Goal: Contribute content: Contribute content

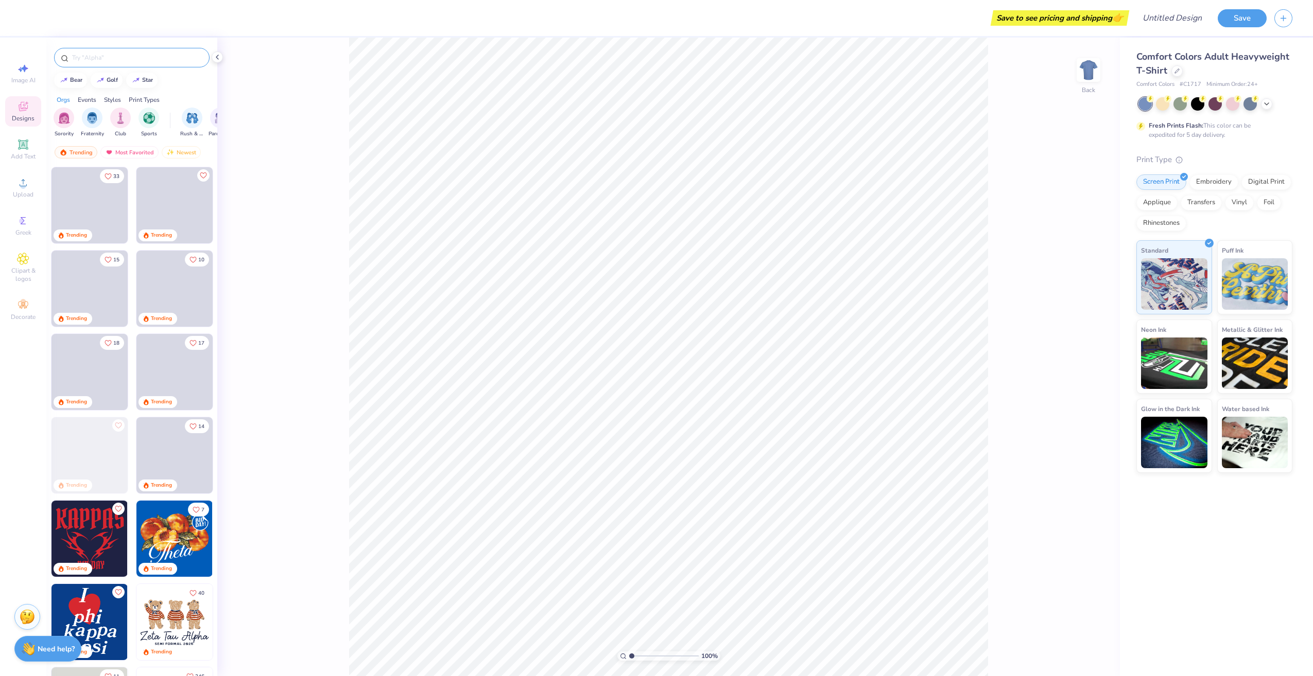
click at [129, 51] on div at bounding box center [131, 58] width 155 height 20
click at [130, 56] on input "text" at bounding box center [137, 58] width 132 height 10
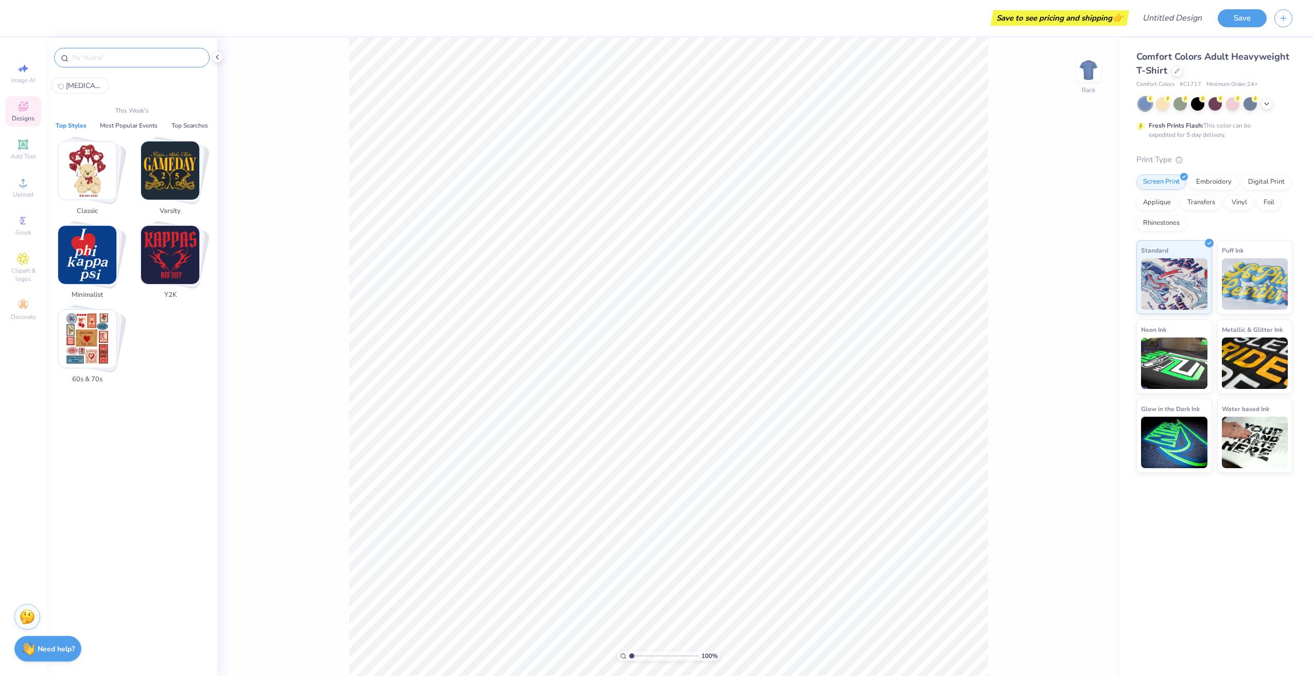
click at [23, 115] on span "Designs" at bounding box center [23, 118] width 23 height 8
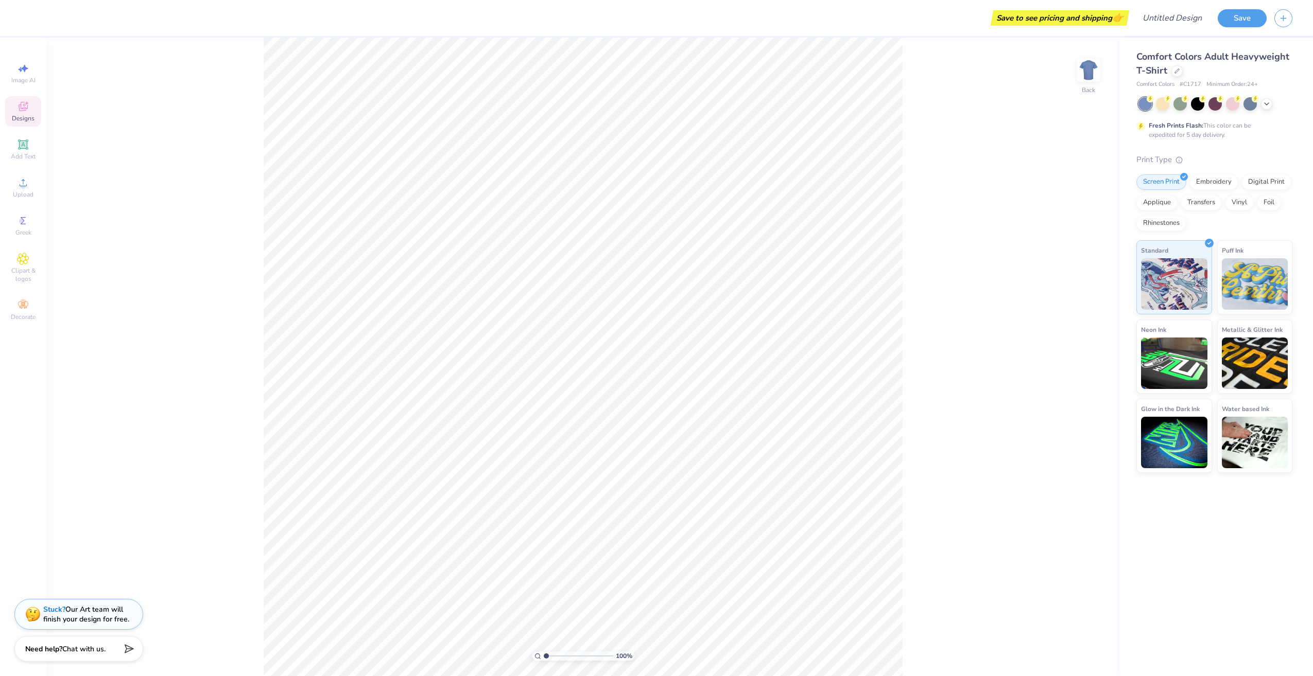
click at [28, 114] on span "Designs" at bounding box center [23, 118] width 23 height 8
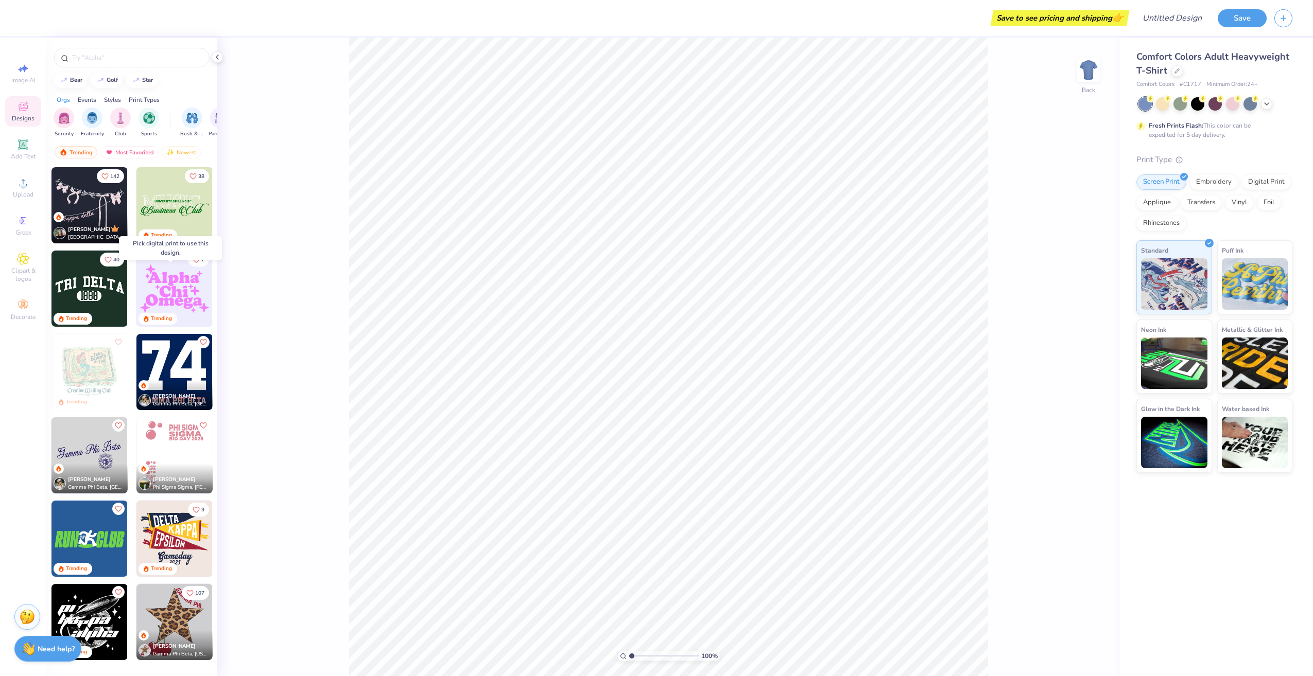
scroll to position [2007, 0]
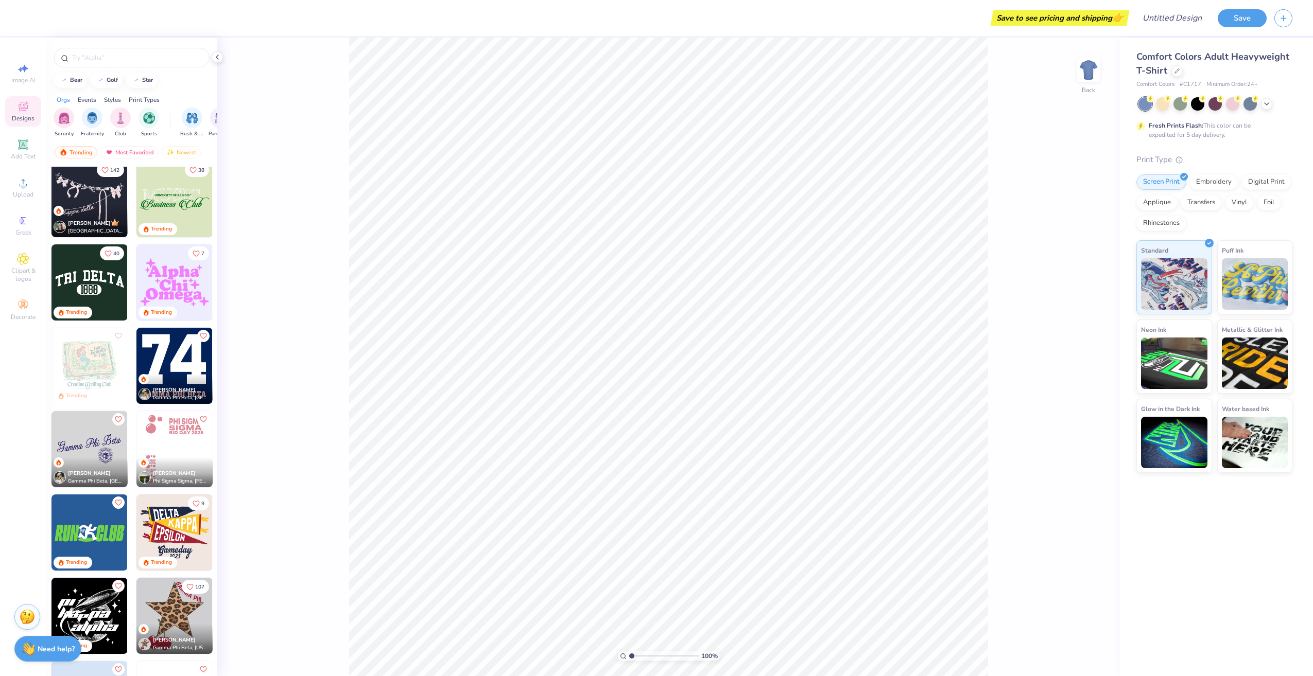
click at [85, 100] on div "Events" at bounding box center [87, 99] width 19 height 9
click at [151, 115] on img "filter for Philanthropy" at bounding box center [149, 117] width 12 height 12
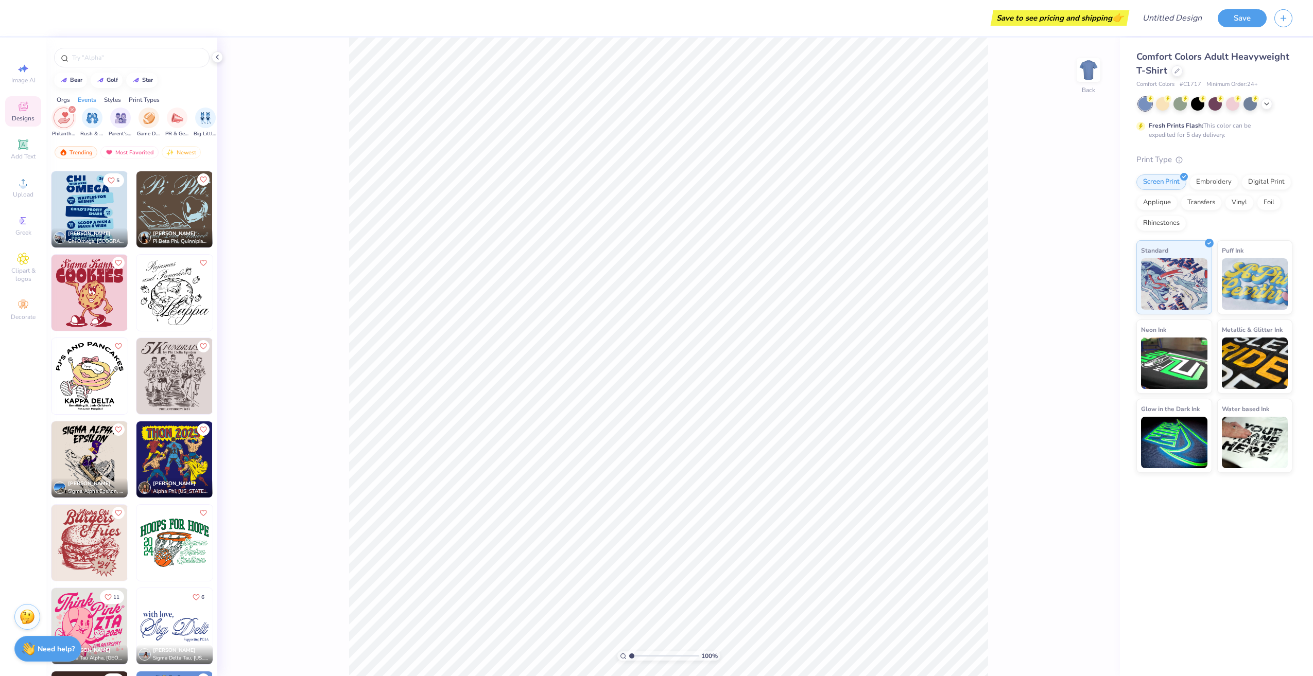
scroll to position [10037, 0]
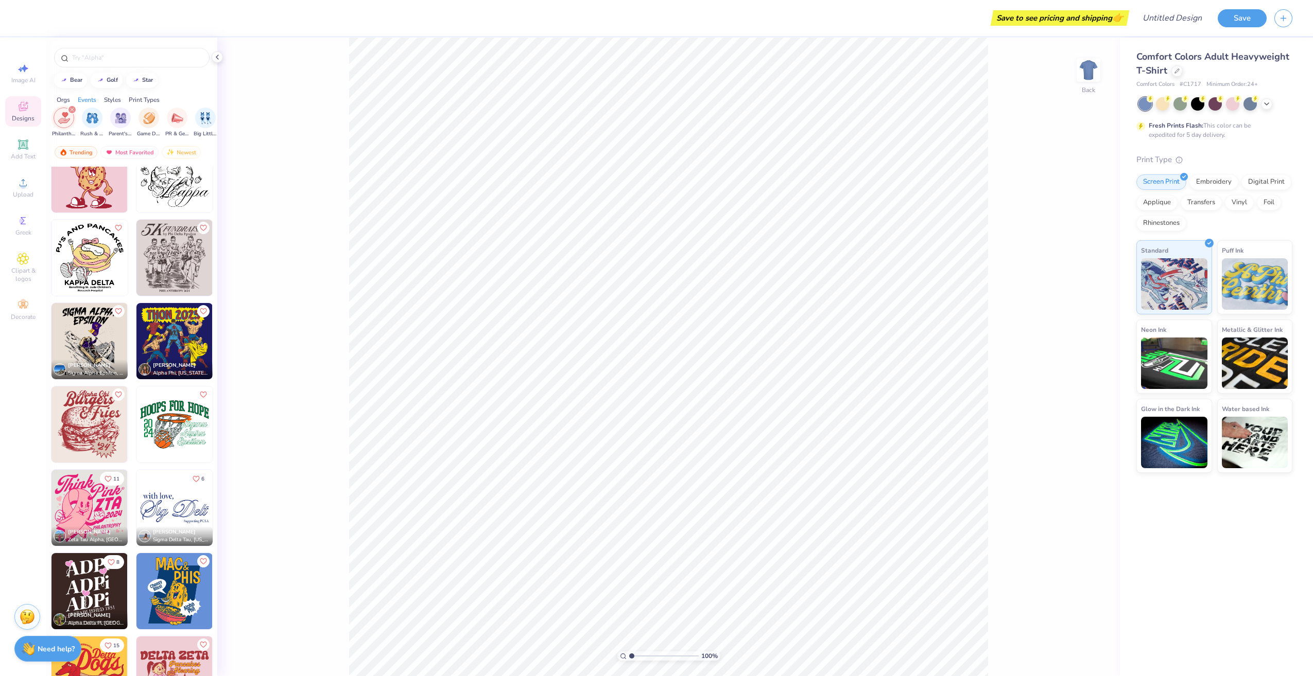
click at [89, 512] on img at bounding box center [89, 508] width 76 height 76
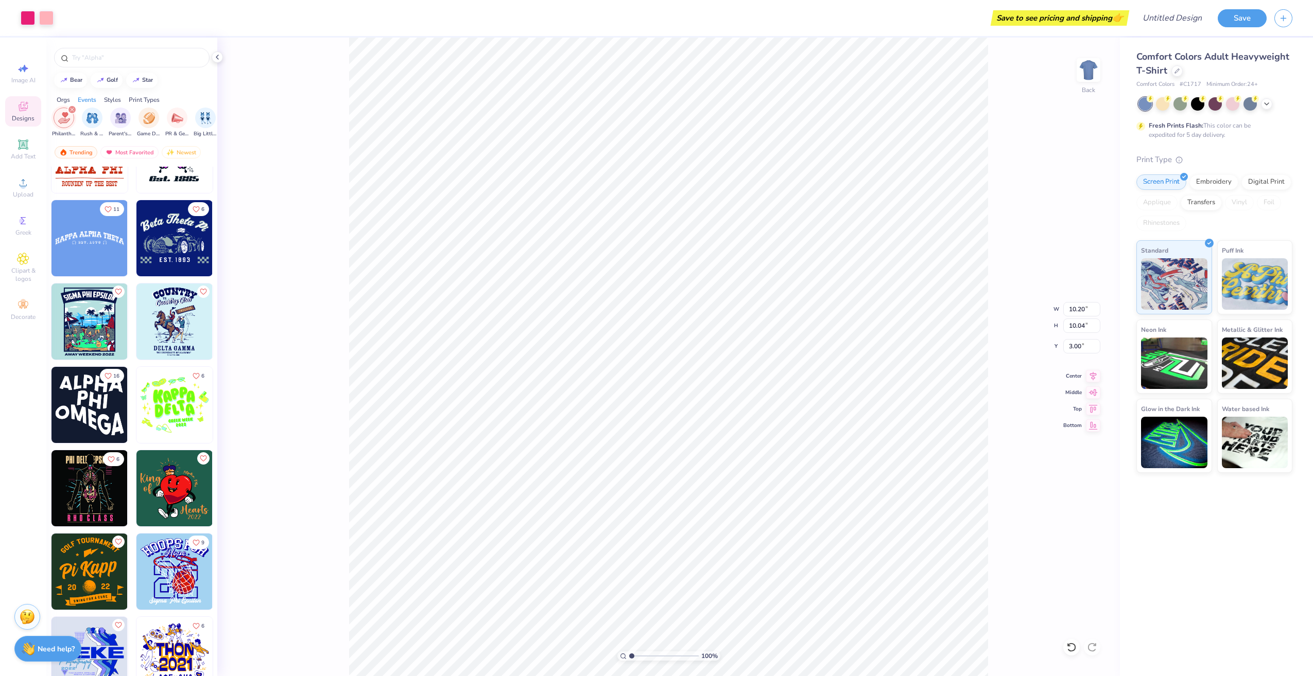
scroll to position [13074, 0]
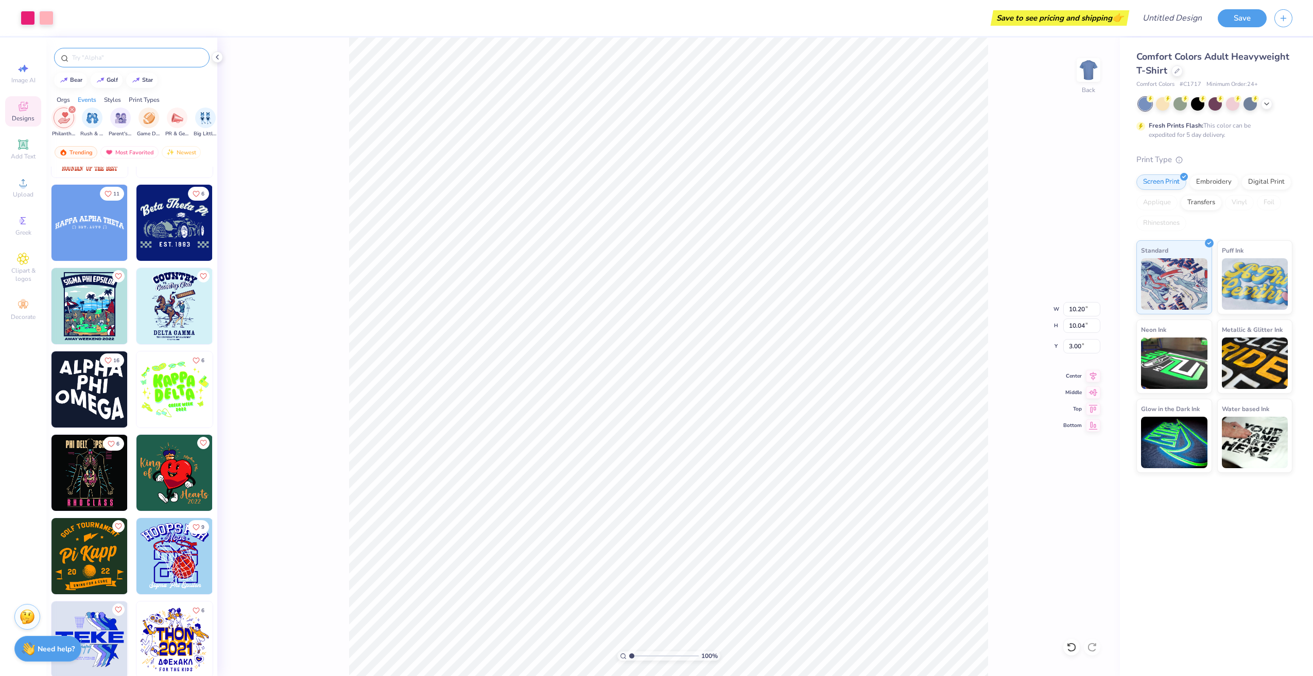
click at [122, 51] on div at bounding box center [131, 58] width 155 height 20
click at [127, 56] on input "text" at bounding box center [137, 58] width 132 height 10
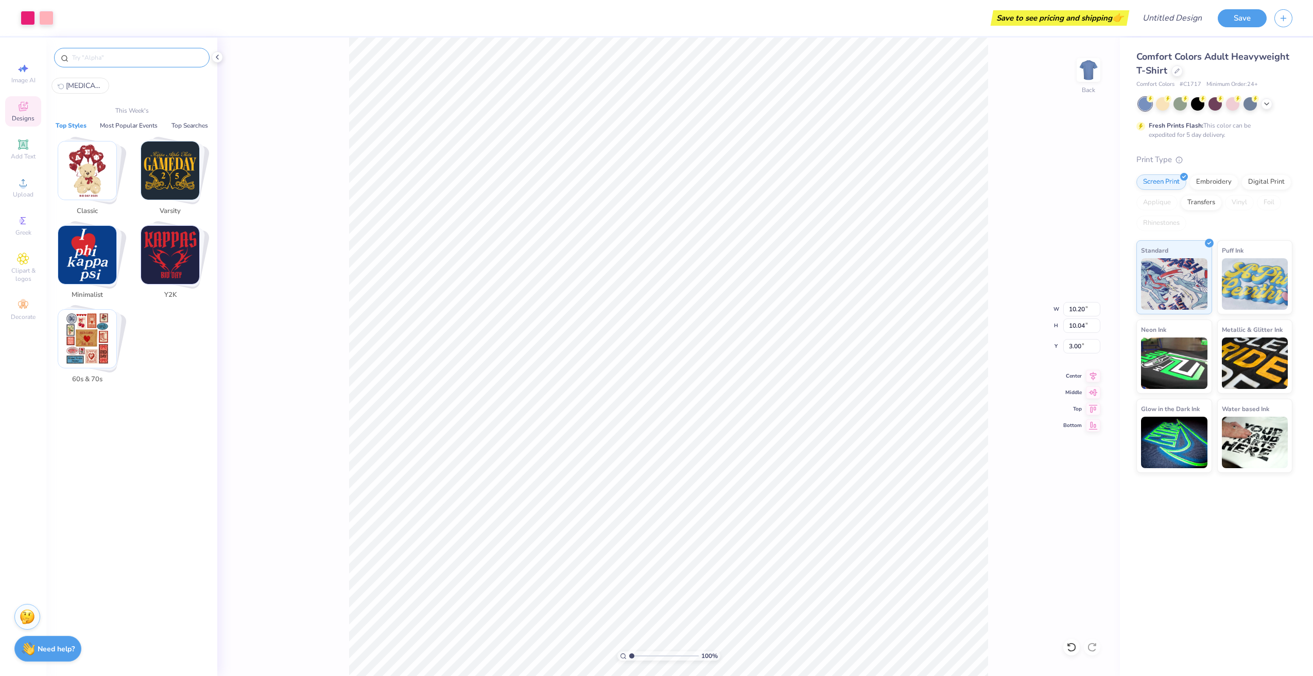
click at [82, 89] on span "[MEDICAL_DATA]" at bounding box center [84, 86] width 37 height 10
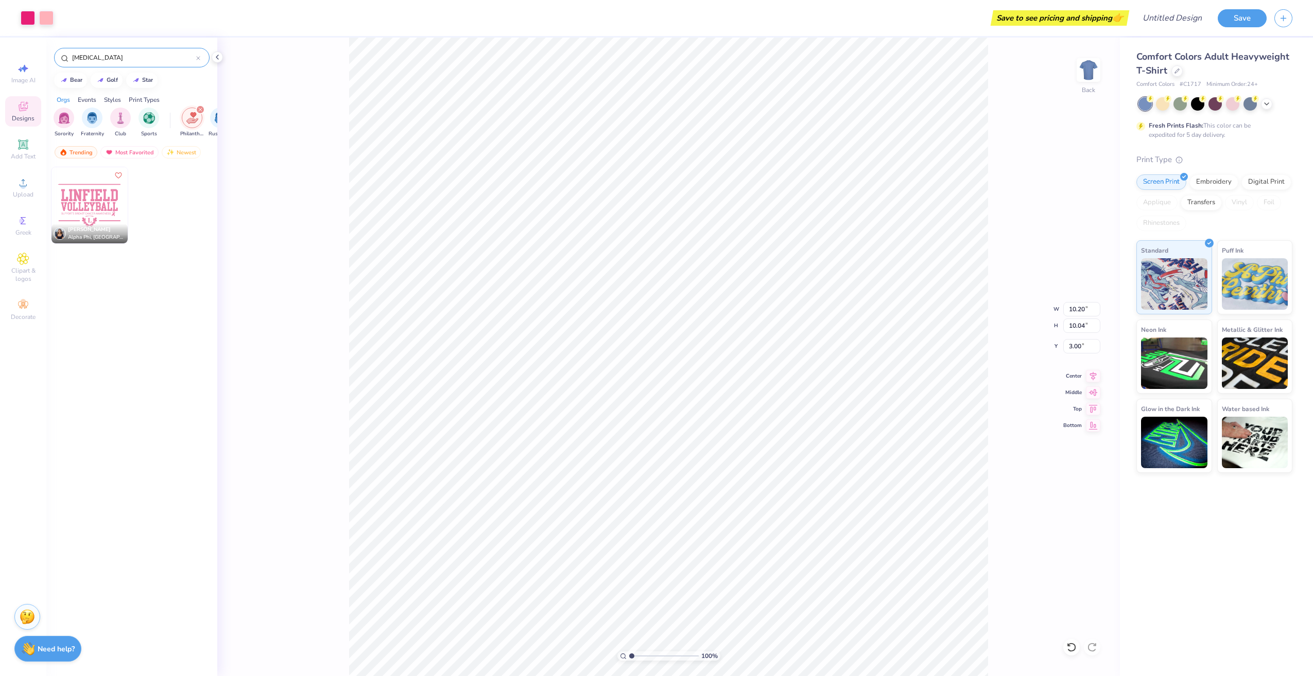
drag, startPoint x: 123, startPoint y: 53, endPoint x: 98, endPoint y: 62, distance: 26.4
click at [98, 62] on div "[MEDICAL_DATA]" at bounding box center [131, 58] width 155 height 20
drag, startPoint x: 114, startPoint y: 58, endPoint x: 91, endPoint y: 58, distance: 22.6
click at [91, 58] on input "[MEDICAL_DATA]" at bounding box center [133, 58] width 125 height 10
type input "breast"
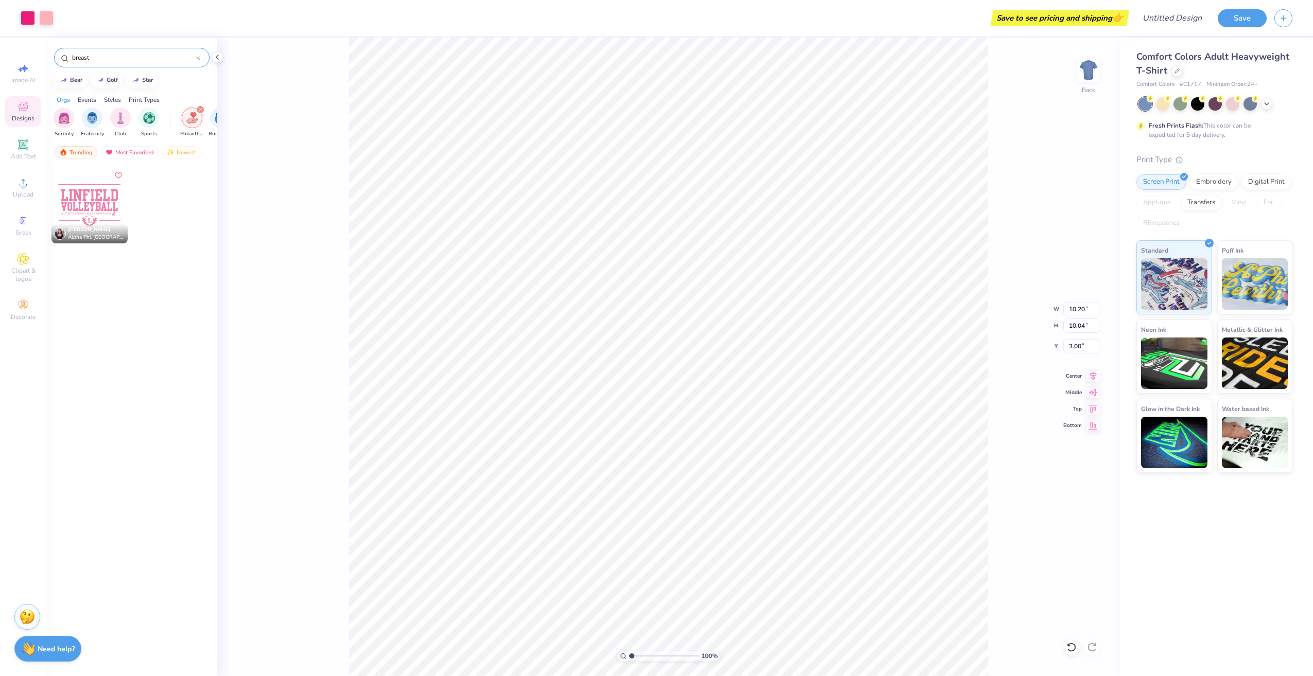
click at [193, 119] on img "filter for Philanthropy" at bounding box center [192, 118] width 12 height 12
click at [193, 119] on img "filter for Rush & Bid" at bounding box center [192, 118] width 12 height 12
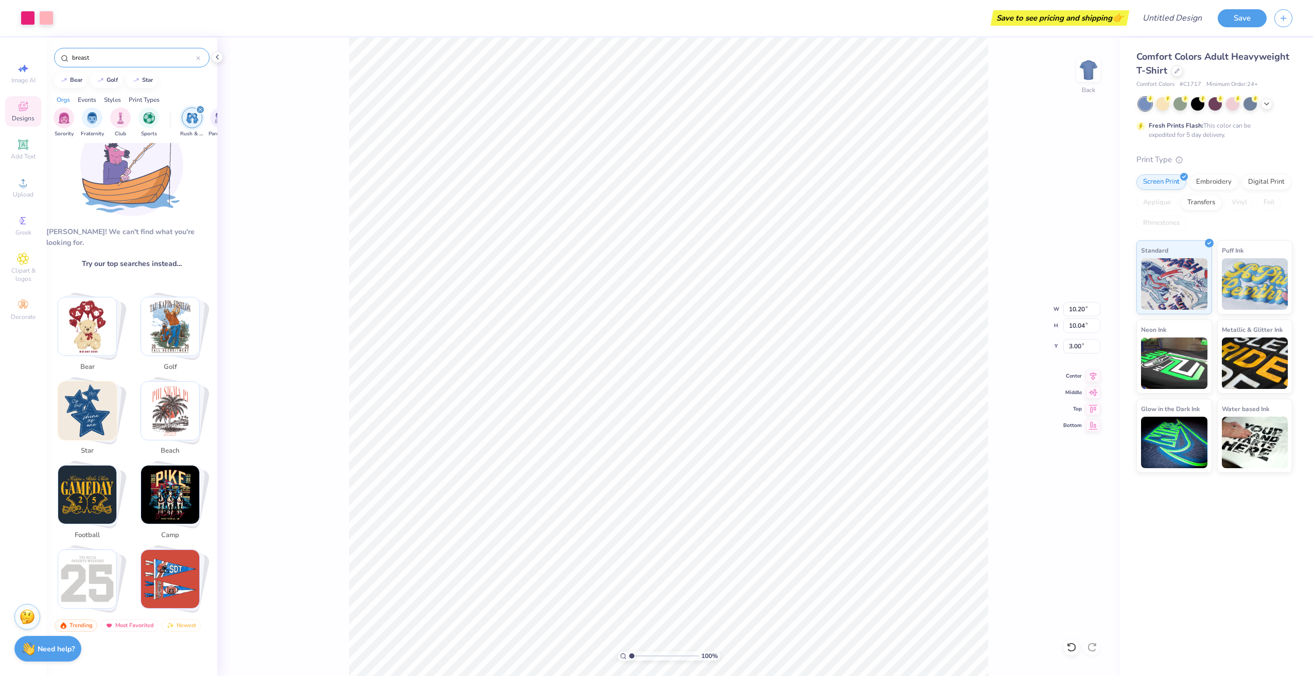
scroll to position [0, 0]
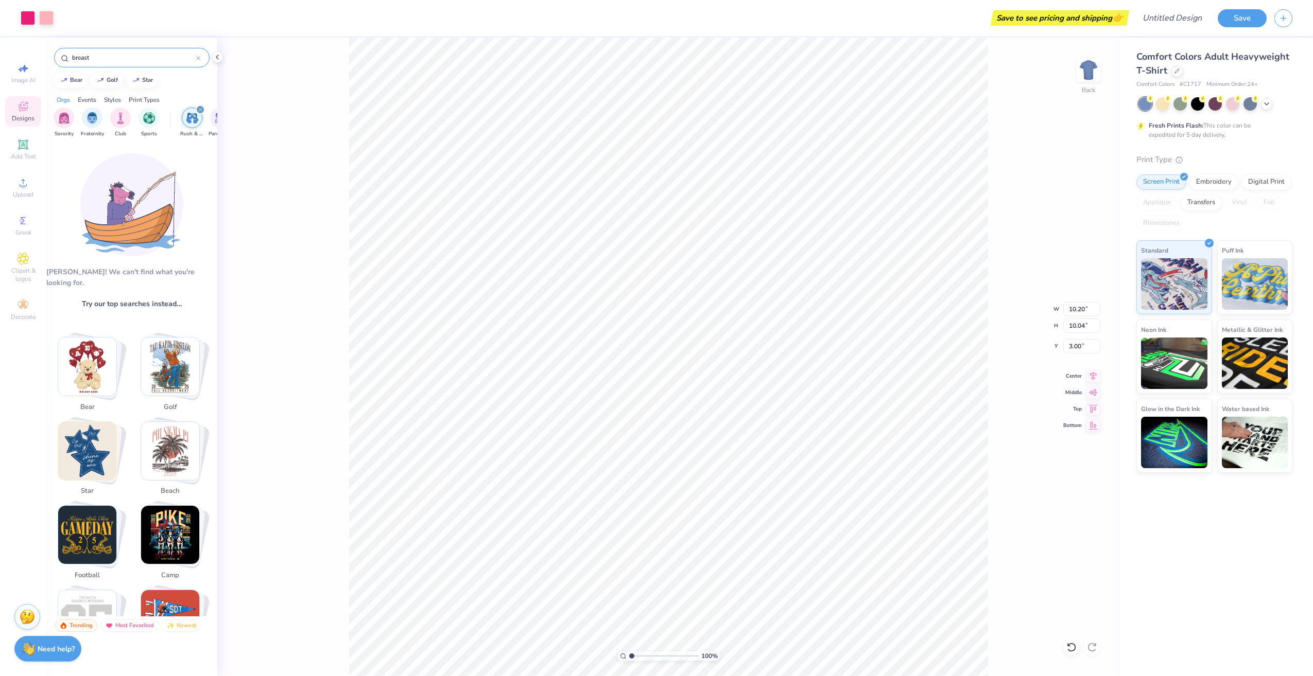
click at [192, 120] on img "filter for Rush & Bid" at bounding box center [192, 118] width 12 height 12
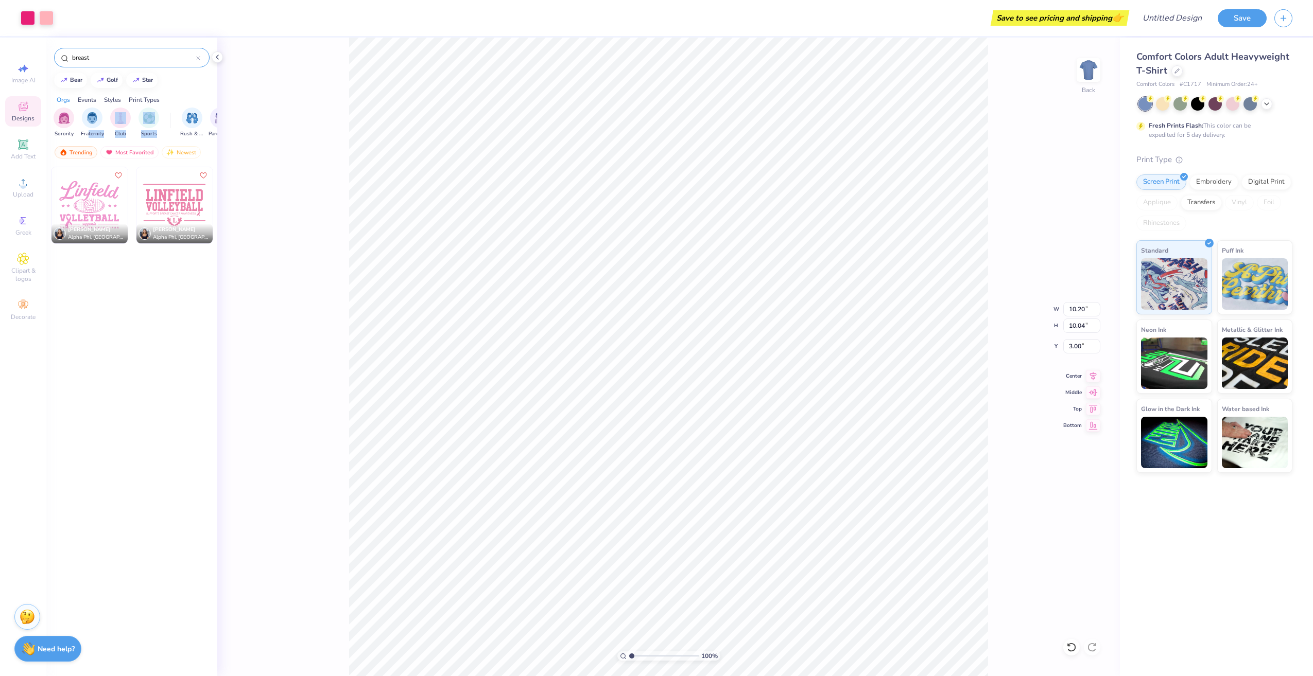
drag, startPoint x: 157, startPoint y: 138, endPoint x: 87, endPoint y: 142, distance: 70.1
click at [87, 142] on div "Sorority Fraternity Club Sports Rush & Bid Parent's Weekend Game Day Philanthro…" at bounding box center [131, 123] width 171 height 39
click at [1267, 105] on icon at bounding box center [1266, 103] width 8 height 8
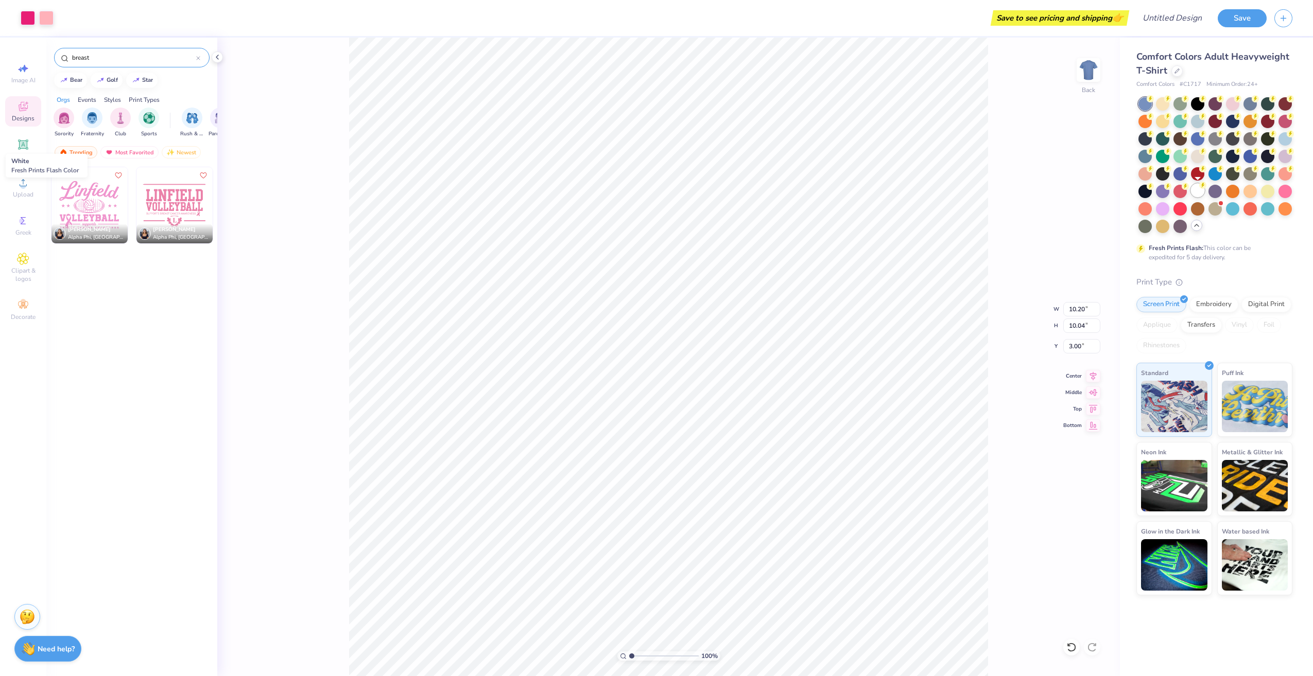
click at [1198, 196] on div at bounding box center [1197, 190] width 13 height 13
click at [124, 60] on input "breast" at bounding box center [133, 58] width 125 height 10
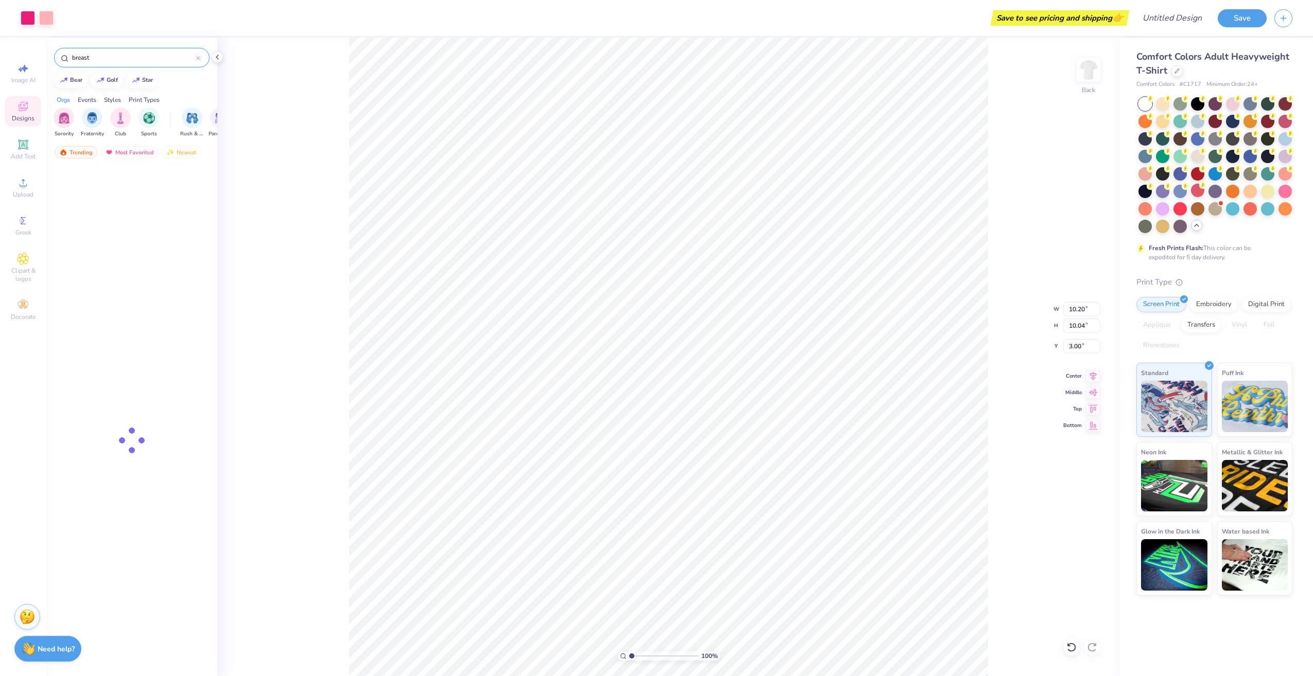
click at [124, 60] on input "breast" at bounding box center [133, 58] width 125 height 10
click at [196, 57] on icon at bounding box center [198, 58] width 4 height 4
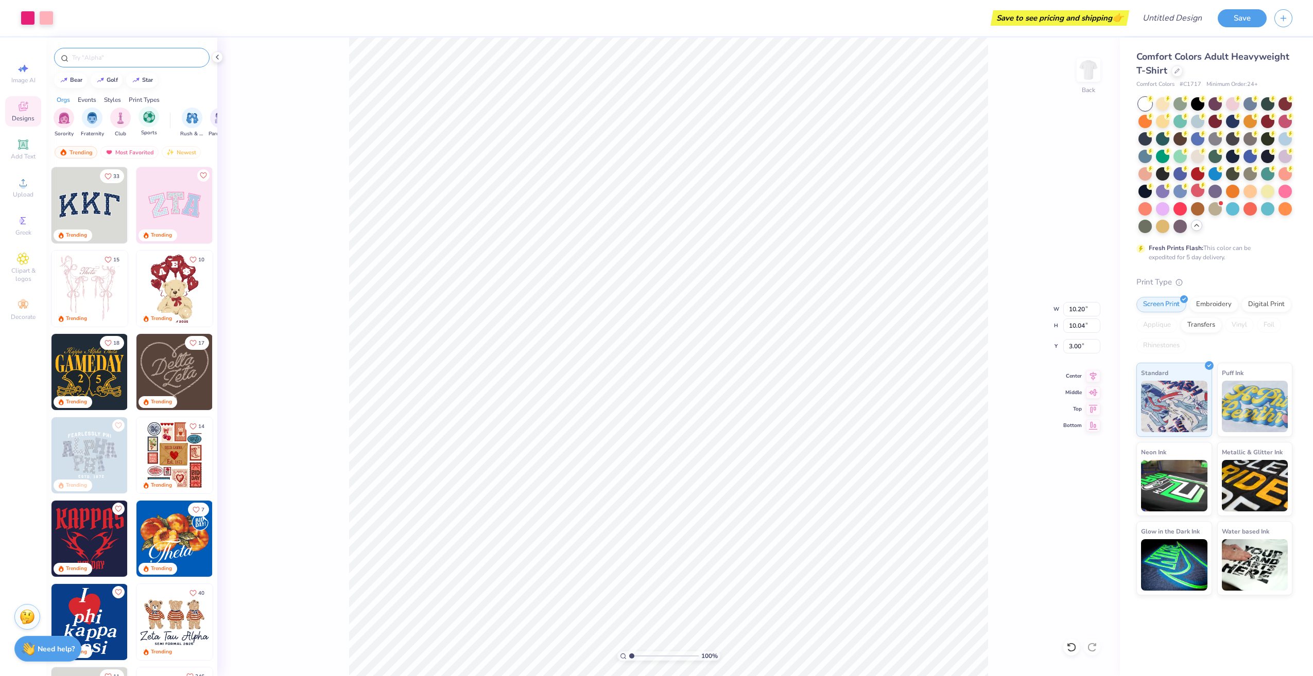
drag, startPoint x: 208, startPoint y: 127, endPoint x: 153, endPoint y: 133, distance: 55.9
click at [153, 133] on div "Sorority Fraternity Club Sports Rush & Bid Parent's Weekend Game Day Philanthro…" at bounding box center [131, 123] width 171 height 39
click at [222, 58] on div at bounding box center [217, 56] width 11 height 11
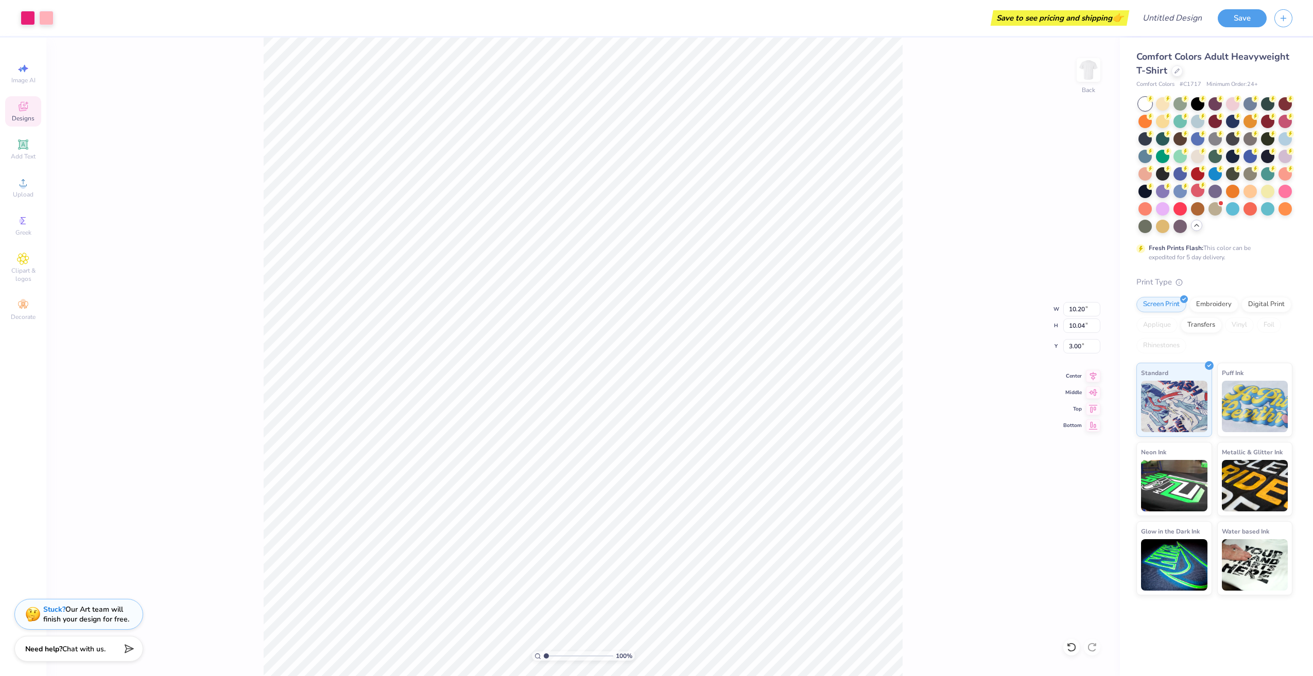
click at [31, 104] on div "Designs" at bounding box center [23, 111] width 36 height 30
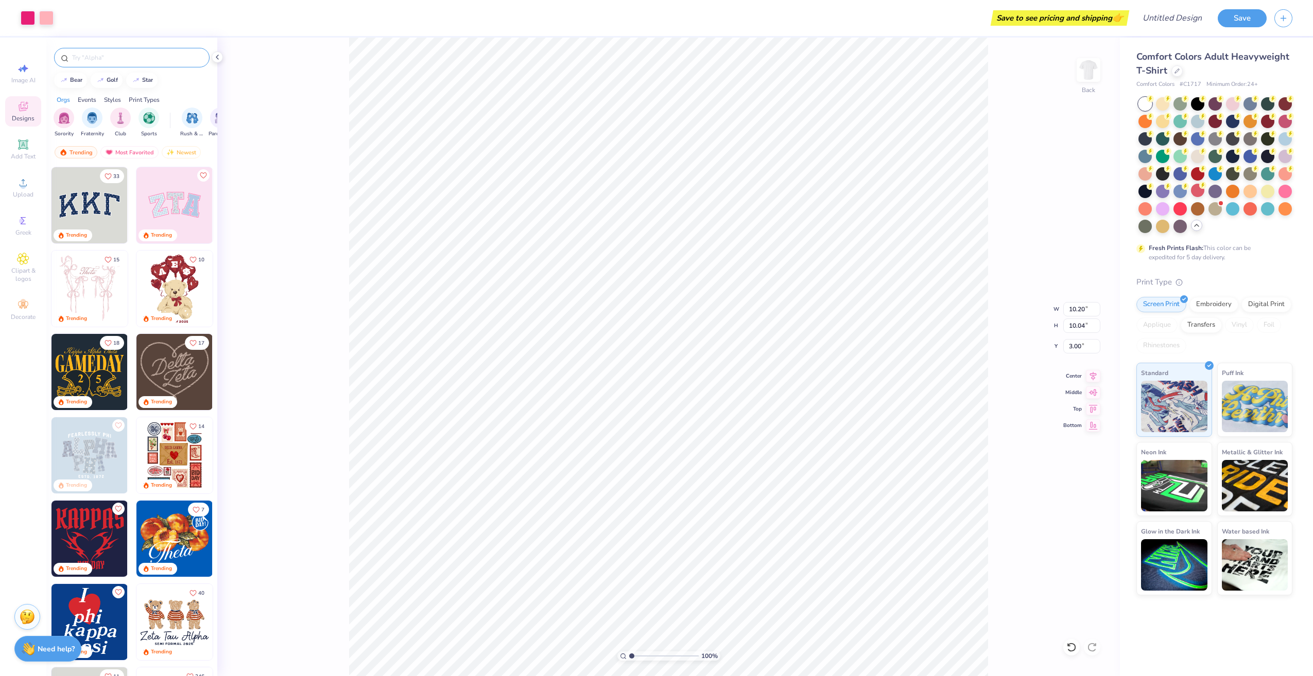
click at [28, 111] on icon at bounding box center [23, 106] width 12 height 12
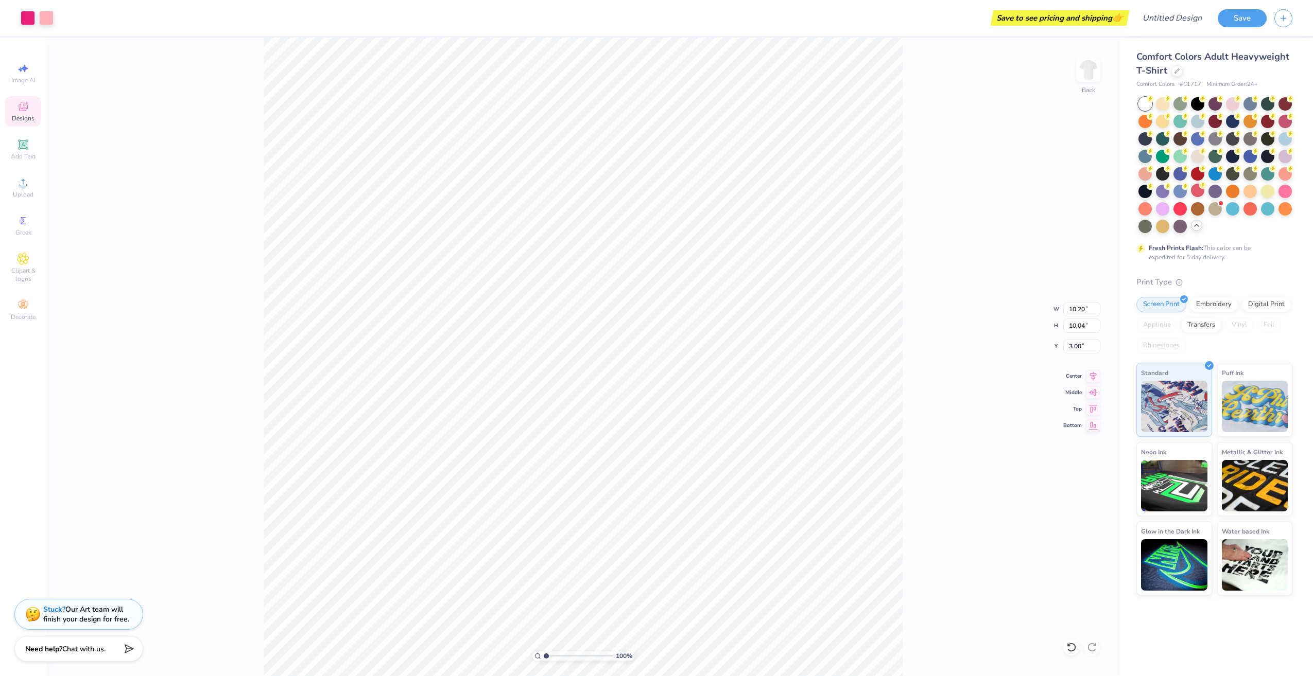
click at [18, 111] on icon at bounding box center [23, 106] width 12 height 12
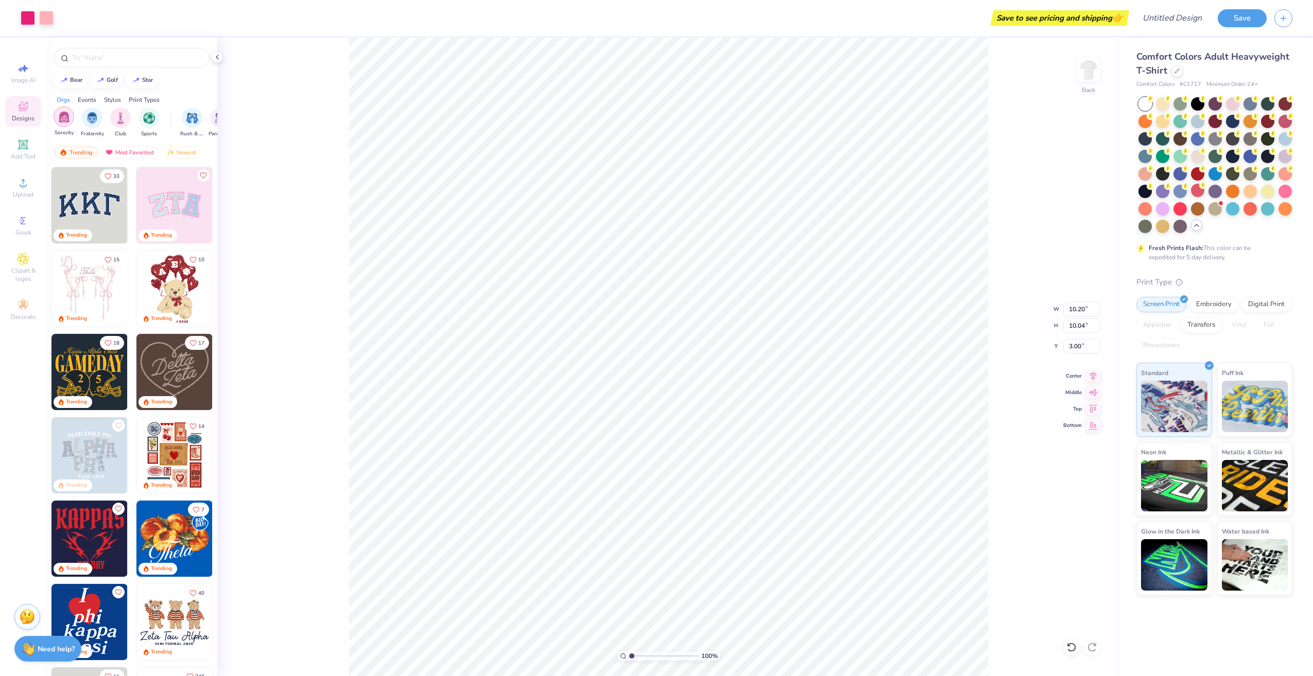
click at [66, 124] on div "filter for Sorority" at bounding box center [64, 117] width 21 height 21
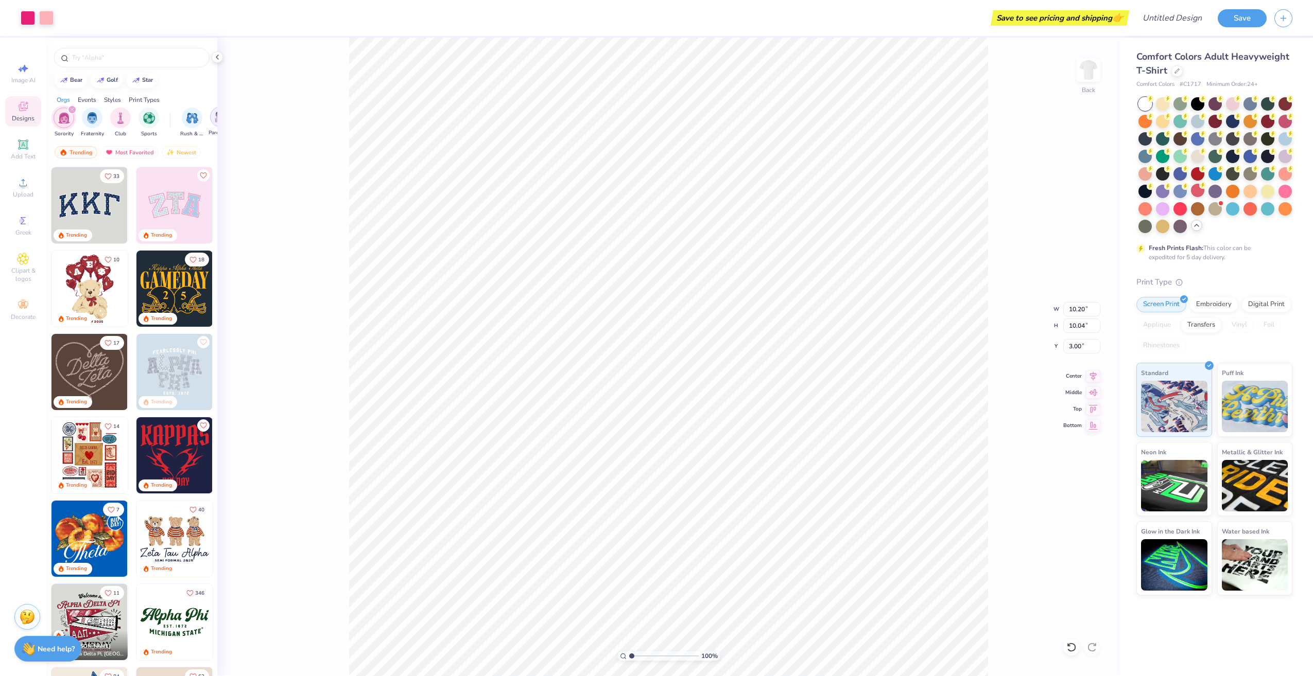
click at [215, 123] on img "filter for Parent's Weekend" at bounding box center [221, 117] width 12 height 12
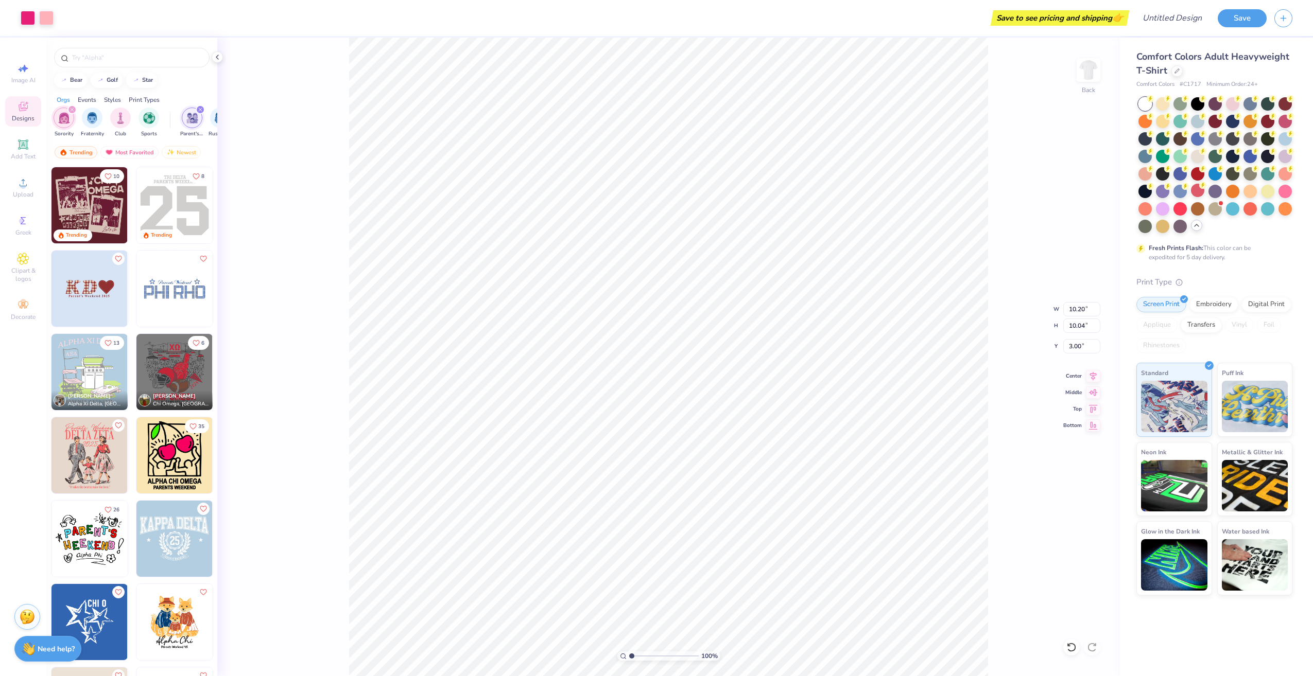
click at [198, 111] on icon "filter for Parent's Weekend" at bounding box center [200, 110] width 4 height 4
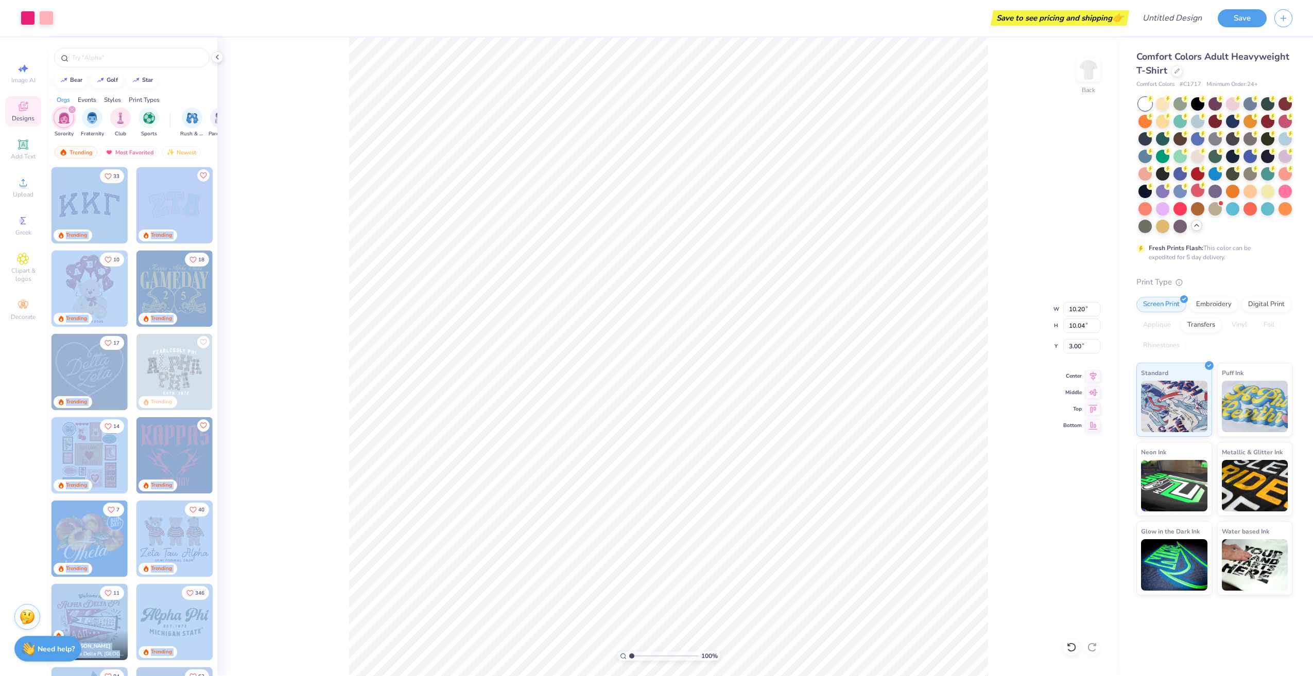
drag, startPoint x: 216, startPoint y: 160, endPoint x: 273, endPoint y: 157, distance: 57.2
click at [273, 157] on div "Art colors Save to see pricing and shipping 👉 Design Title Save Image AI Design…" at bounding box center [656, 338] width 1313 height 676
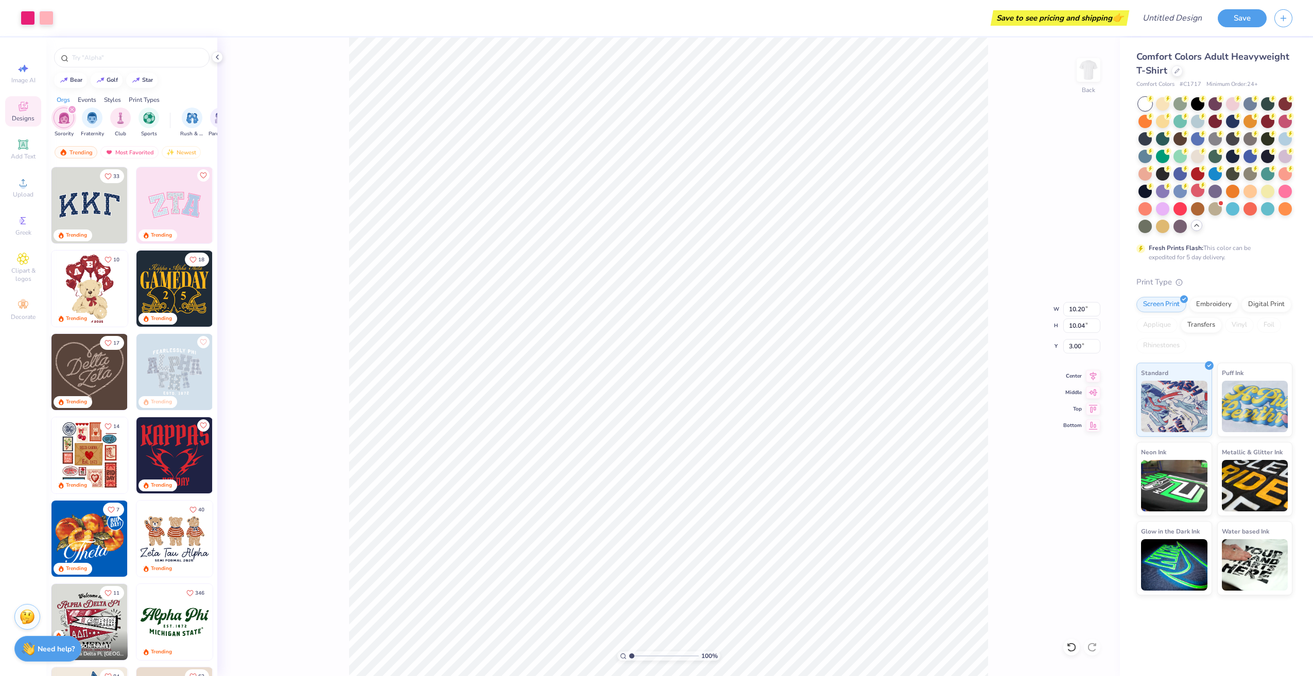
drag, startPoint x: 273, startPoint y: 157, endPoint x: 215, endPoint y: 150, distance: 58.1
click at [215, 150] on div "Trending Most Favorited Newest" at bounding box center [131, 155] width 171 height 24
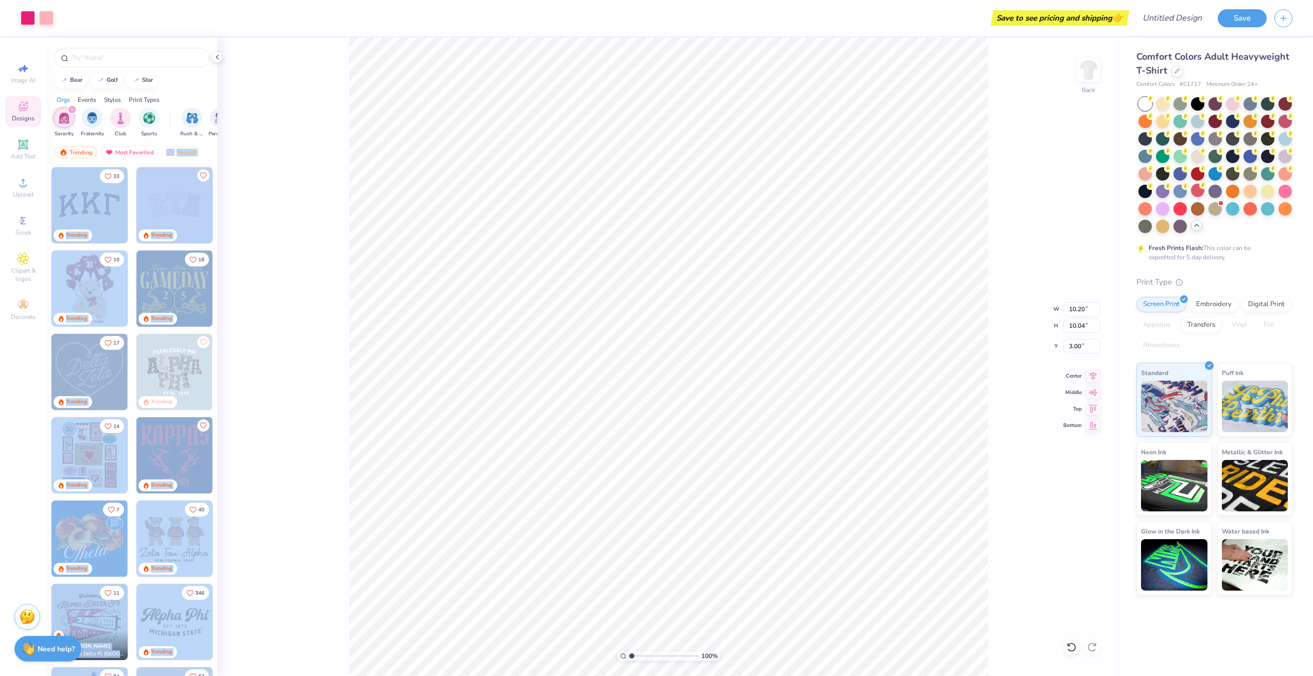
drag, startPoint x: 207, startPoint y: 152, endPoint x: 243, endPoint y: 149, distance: 35.6
click at [243, 149] on div "Art colors Save to see pricing and shipping 👉 Design Title Save Image AI Design…" at bounding box center [656, 338] width 1313 height 676
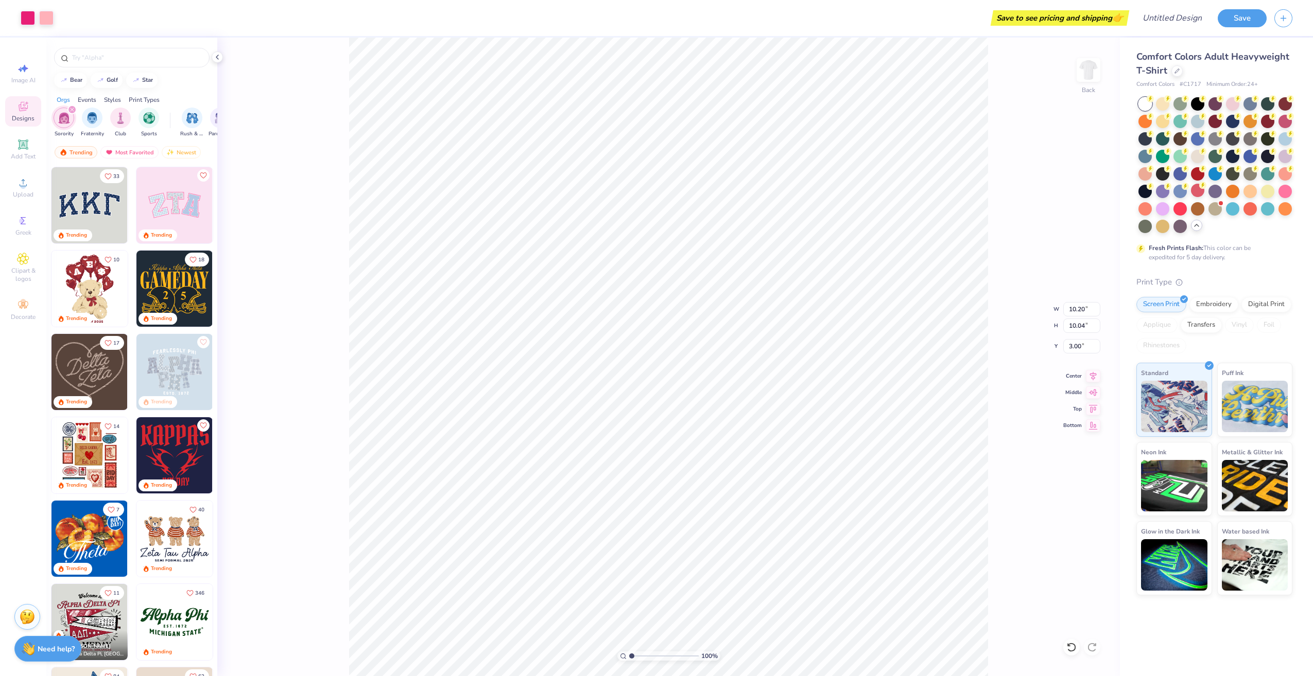
drag, startPoint x: 243, startPoint y: 149, endPoint x: 198, endPoint y: 99, distance: 67.5
click at [198, 99] on div "Orgs Events Styles Print Types" at bounding box center [131, 97] width 171 height 14
click at [139, 59] on input "text" at bounding box center [137, 58] width 132 height 10
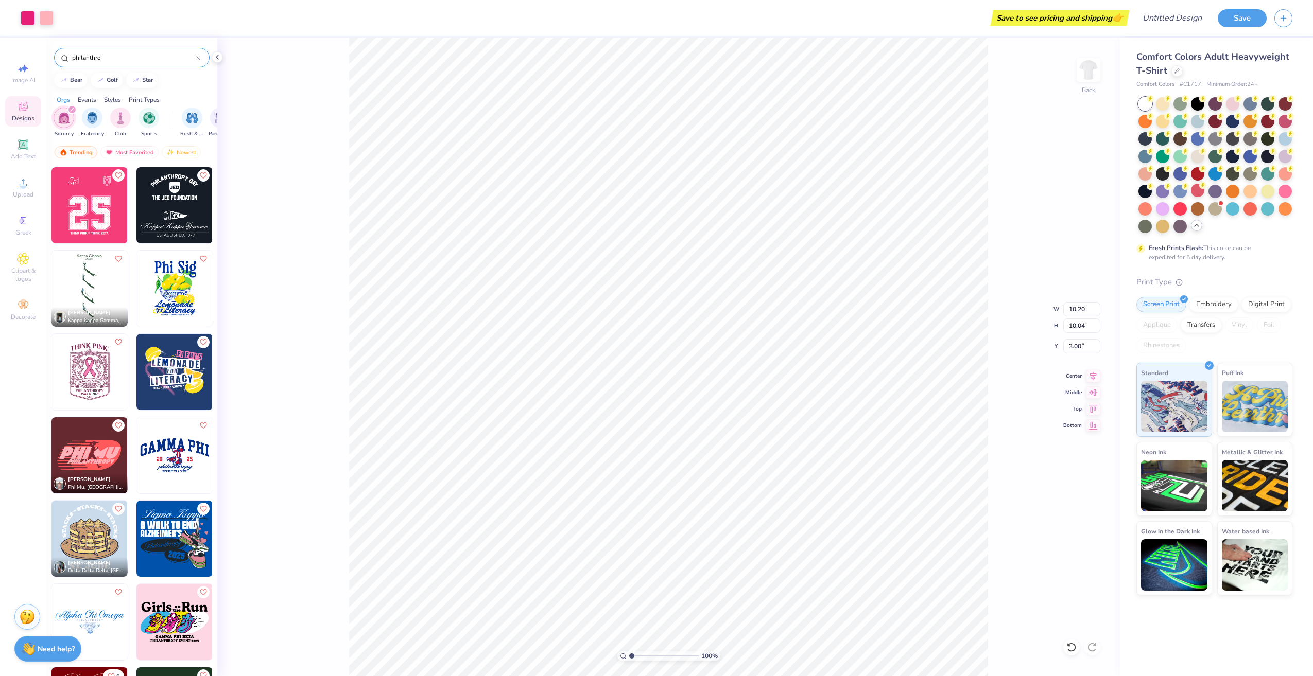
type input "philanthro"
click at [85, 385] on img at bounding box center [89, 372] width 76 height 76
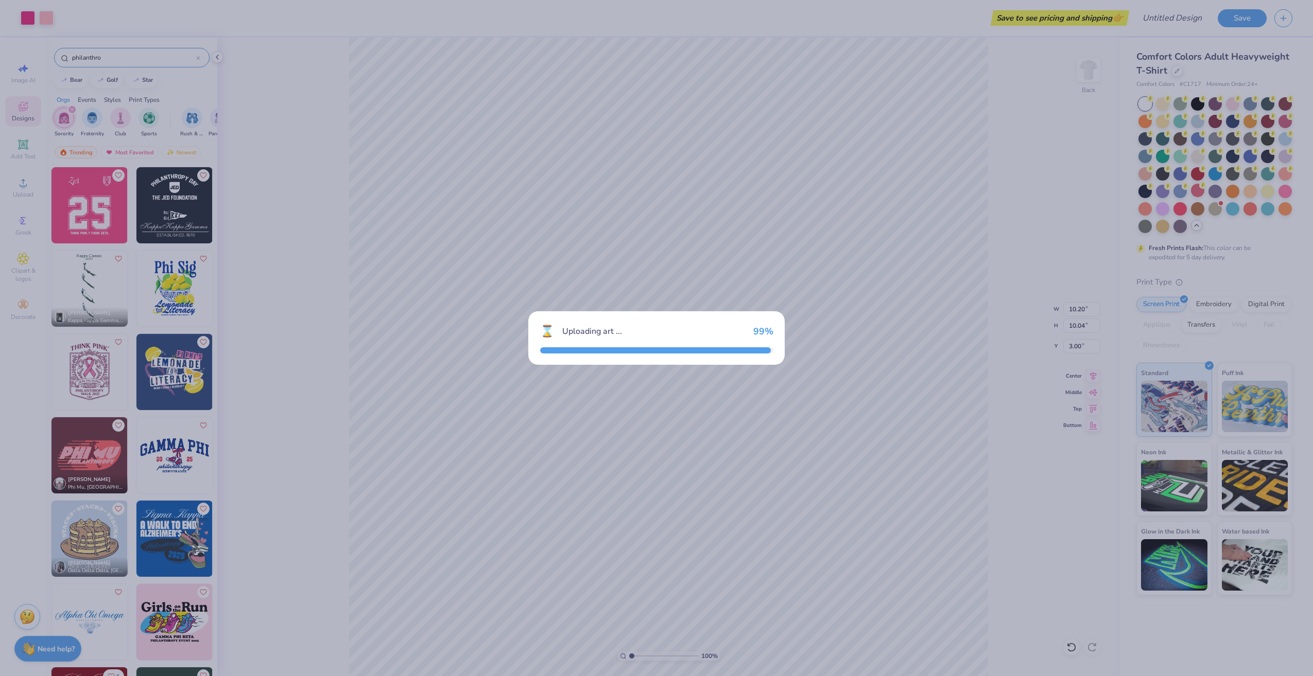
type input "8.19"
type input "11.50"
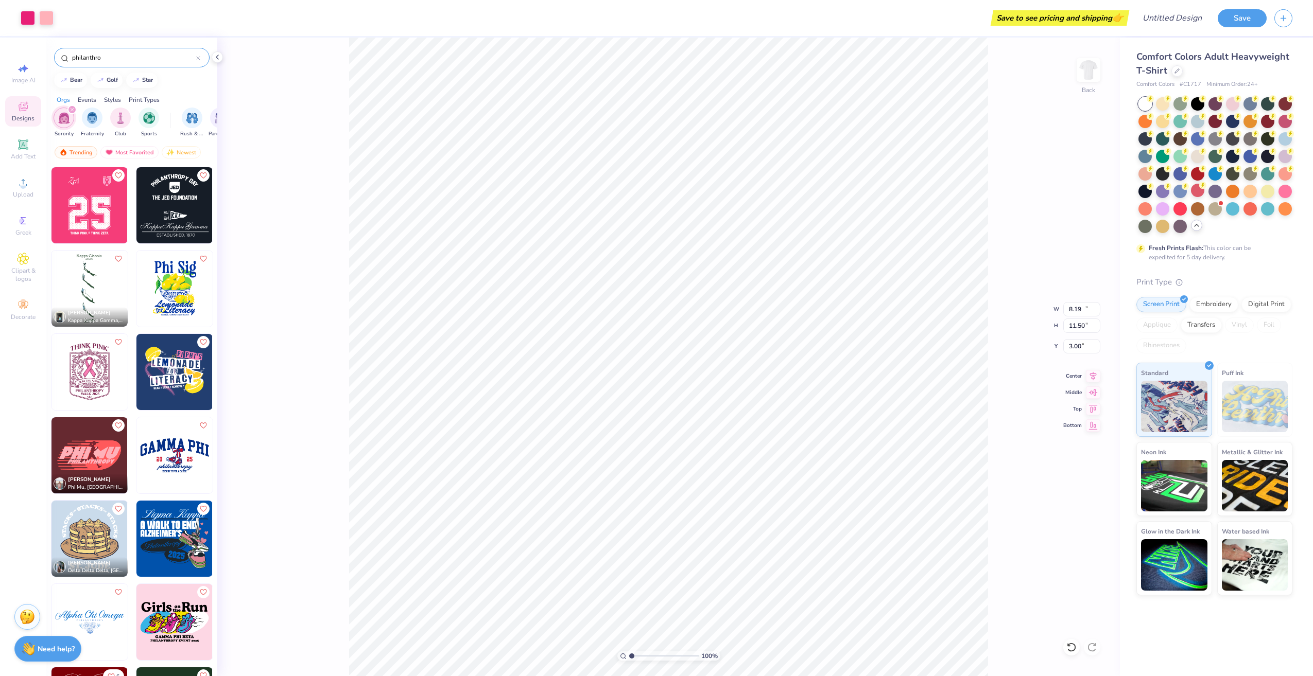
type input "10.20"
type input "10.04"
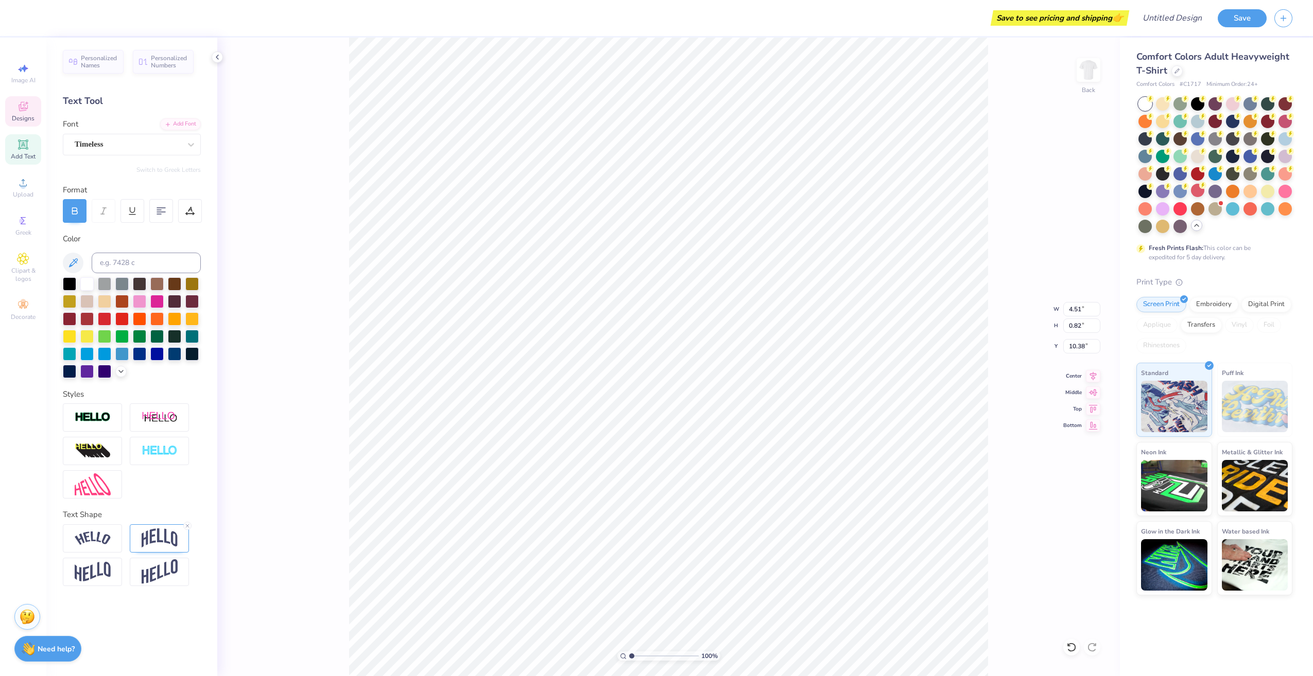
scroll to position [9, 2]
type textarea "Z"
type textarea "KAPPA EPSILON"
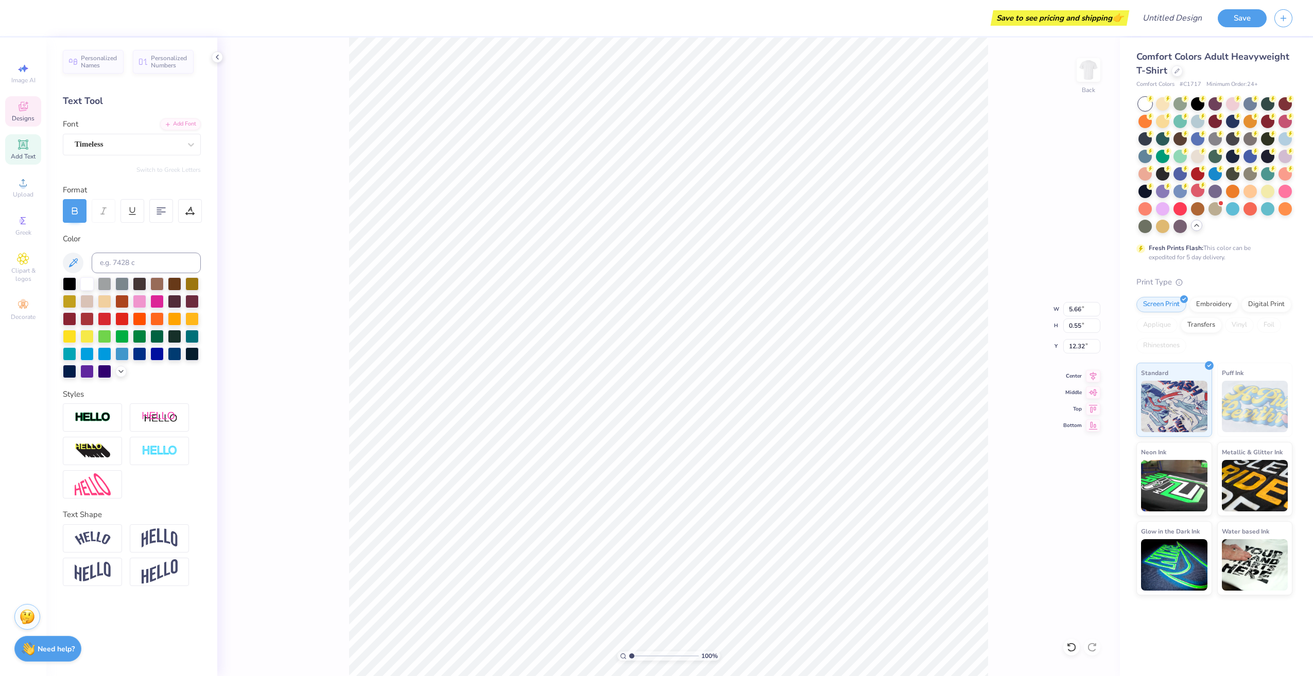
type textarea "P"
type textarea "B"
type textarea "FINDING A"
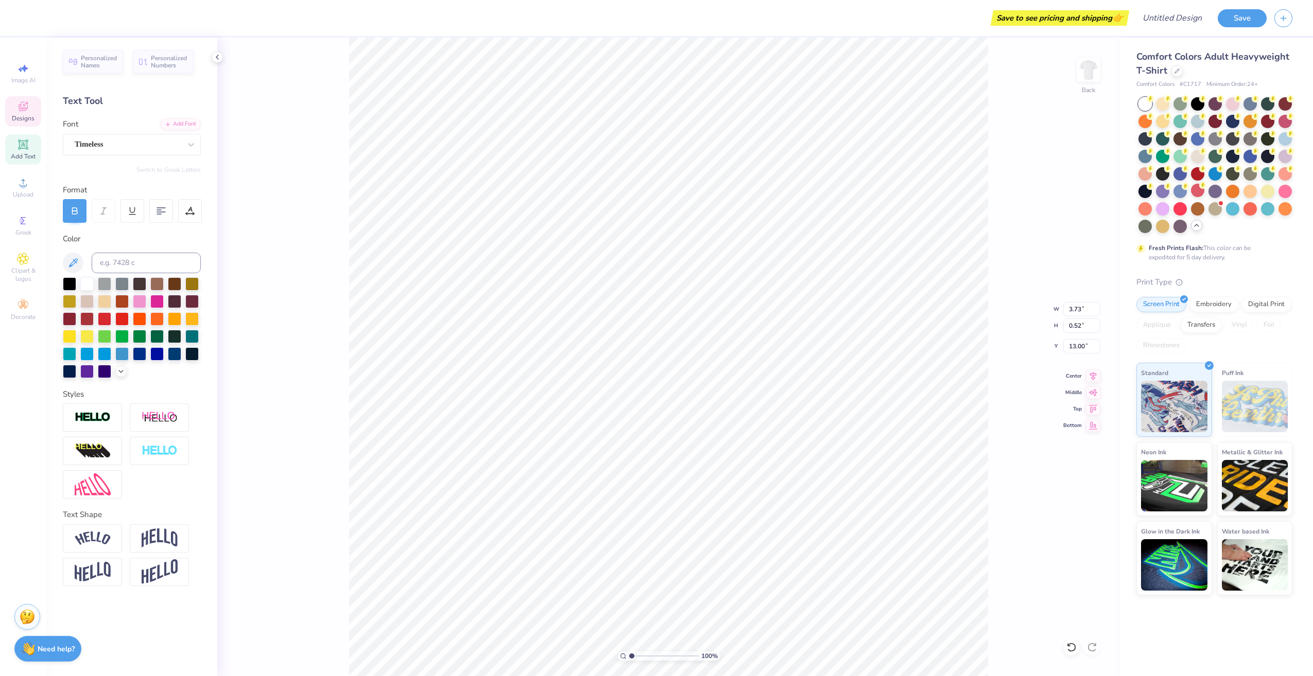
type input "3.73"
type input "0.52"
type input "13.00"
type textarea "W"
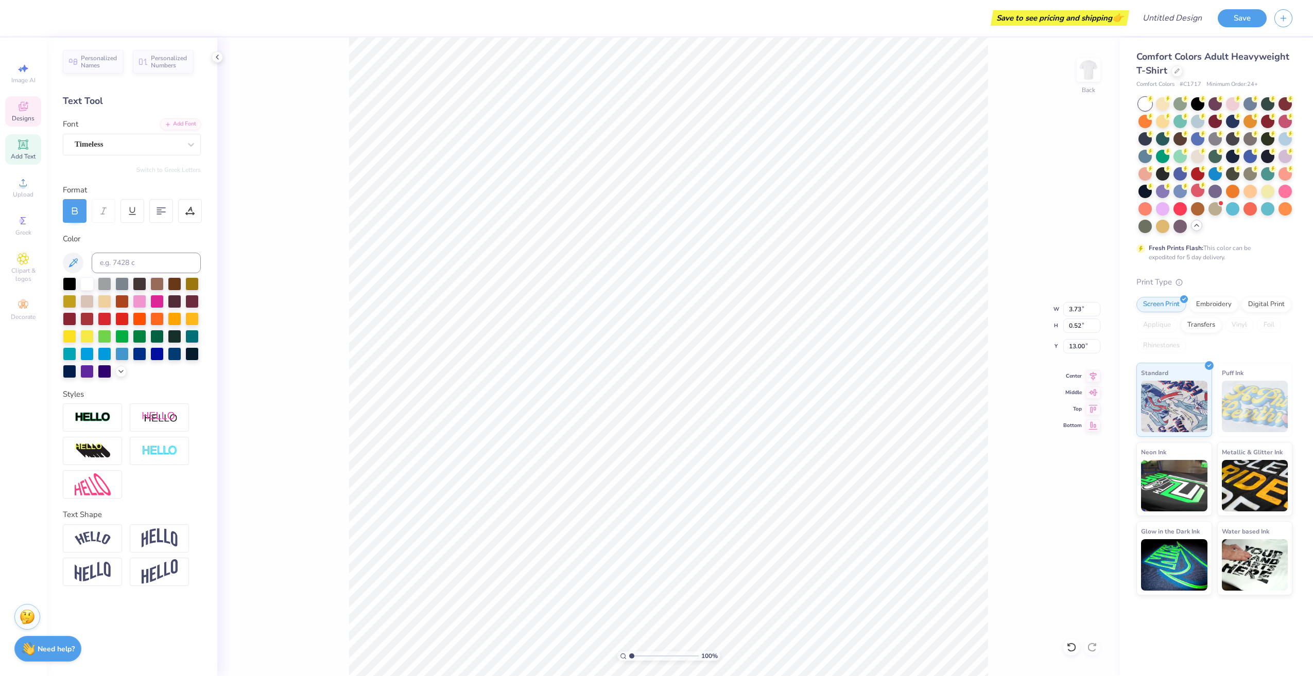
type textarea "CURE"
type input "13.06"
